Goal: Transaction & Acquisition: Purchase product/service

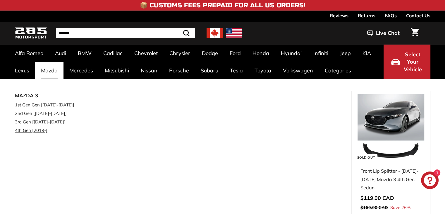
click at [32, 130] on link "4th Gen [2019-]" at bounding box center [49, 130] width 69 height 8
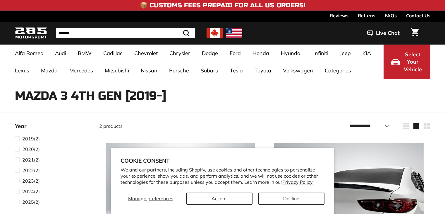
select select "**********"
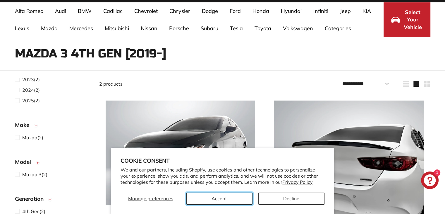
click at [232, 202] on button "Accept" at bounding box center [220, 198] width 66 height 12
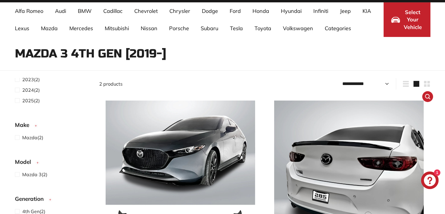
scroll to position [135, 0]
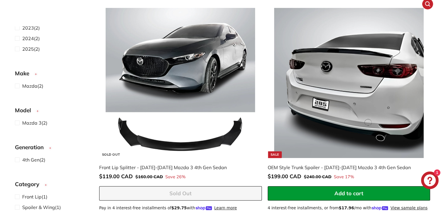
click at [337, 96] on img at bounding box center [349, 83] width 150 height 150
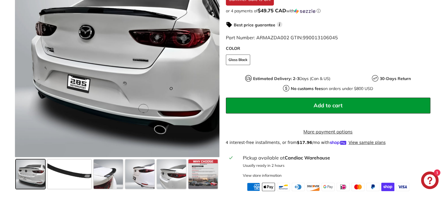
scroll to position [172, 0]
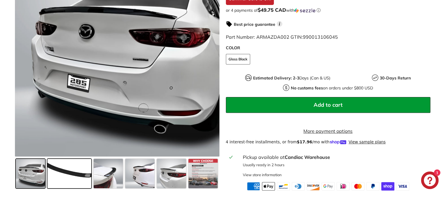
click at [63, 183] on span at bounding box center [69, 173] width 44 height 29
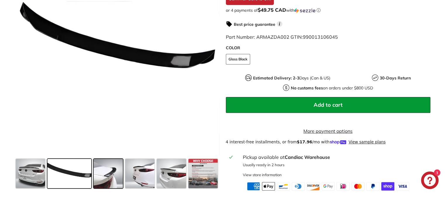
click at [112, 177] on span at bounding box center [108, 173] width 29 height 29
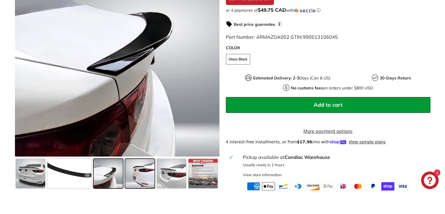
click at [145, 177] on span at bounding box center [139, 173] width 29 height 29
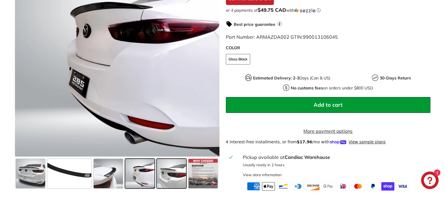
click at [168, 171] on span at bounding box center [171, 173] width 29 height 29
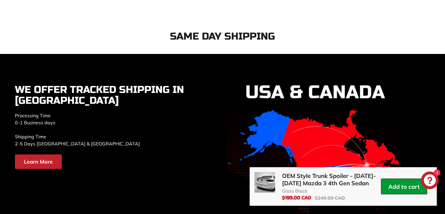
scroll to position [1202, 0]
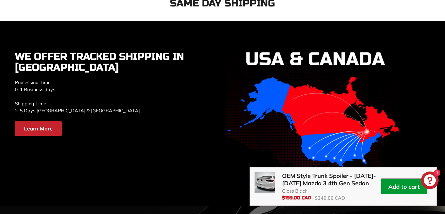
click at [436, 177] on icon "Chat window" at bounding box center [430, 180] width 17 height 17
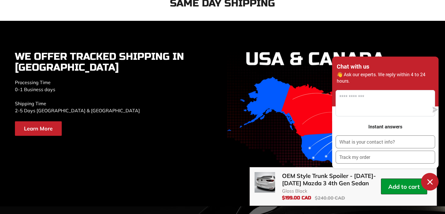
click at [269, 66] on img at bounding box center [315, 114] width 176 height 162
